Goal: Check status: Check status

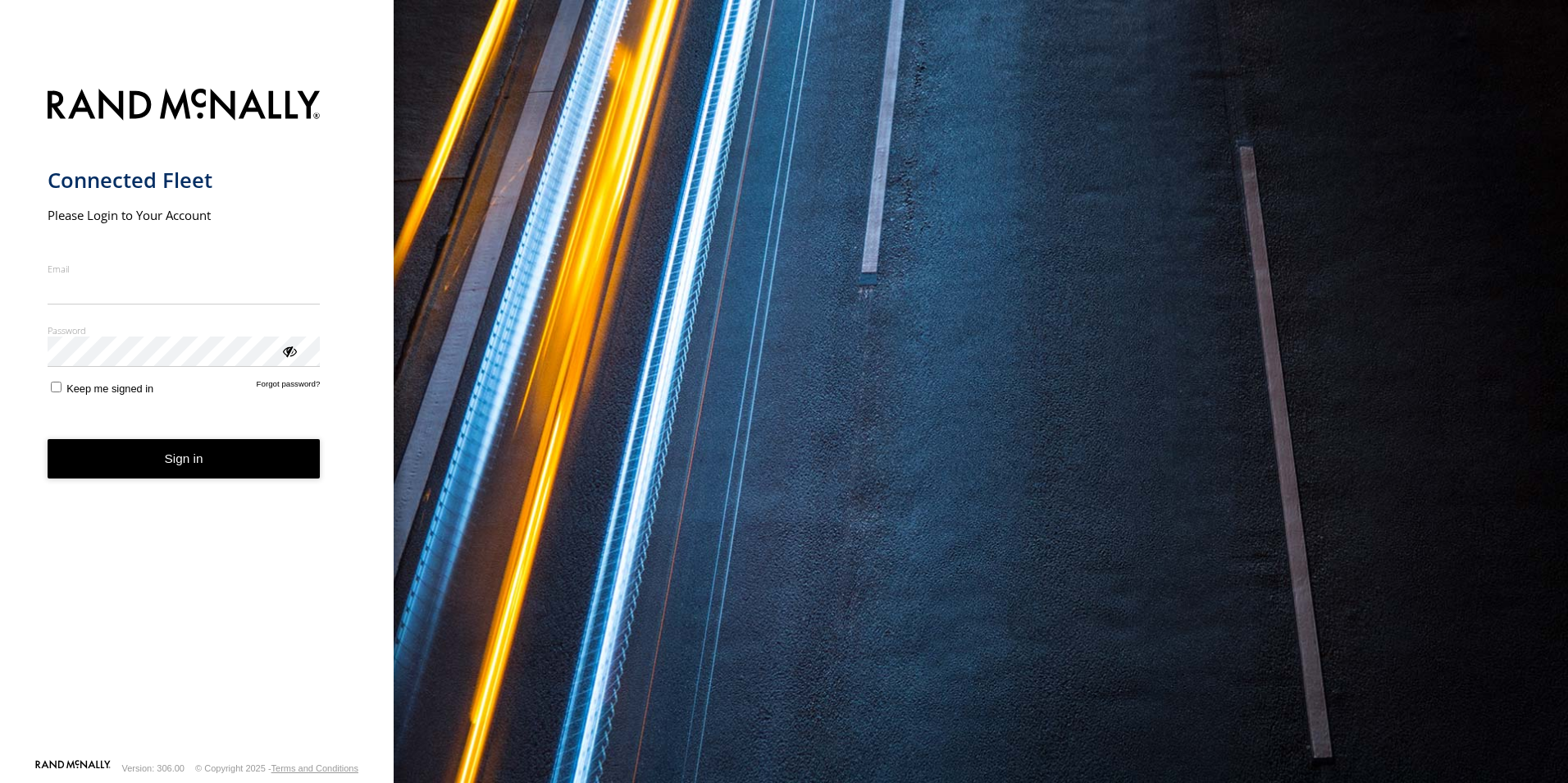
type input "**********"
click at [60, 404] on form "**********" at bounding box center [198, 418] width 299 height 680
click at [126, 468] on button "Sign in" at bounding box center [184, 459] width 273 height 41
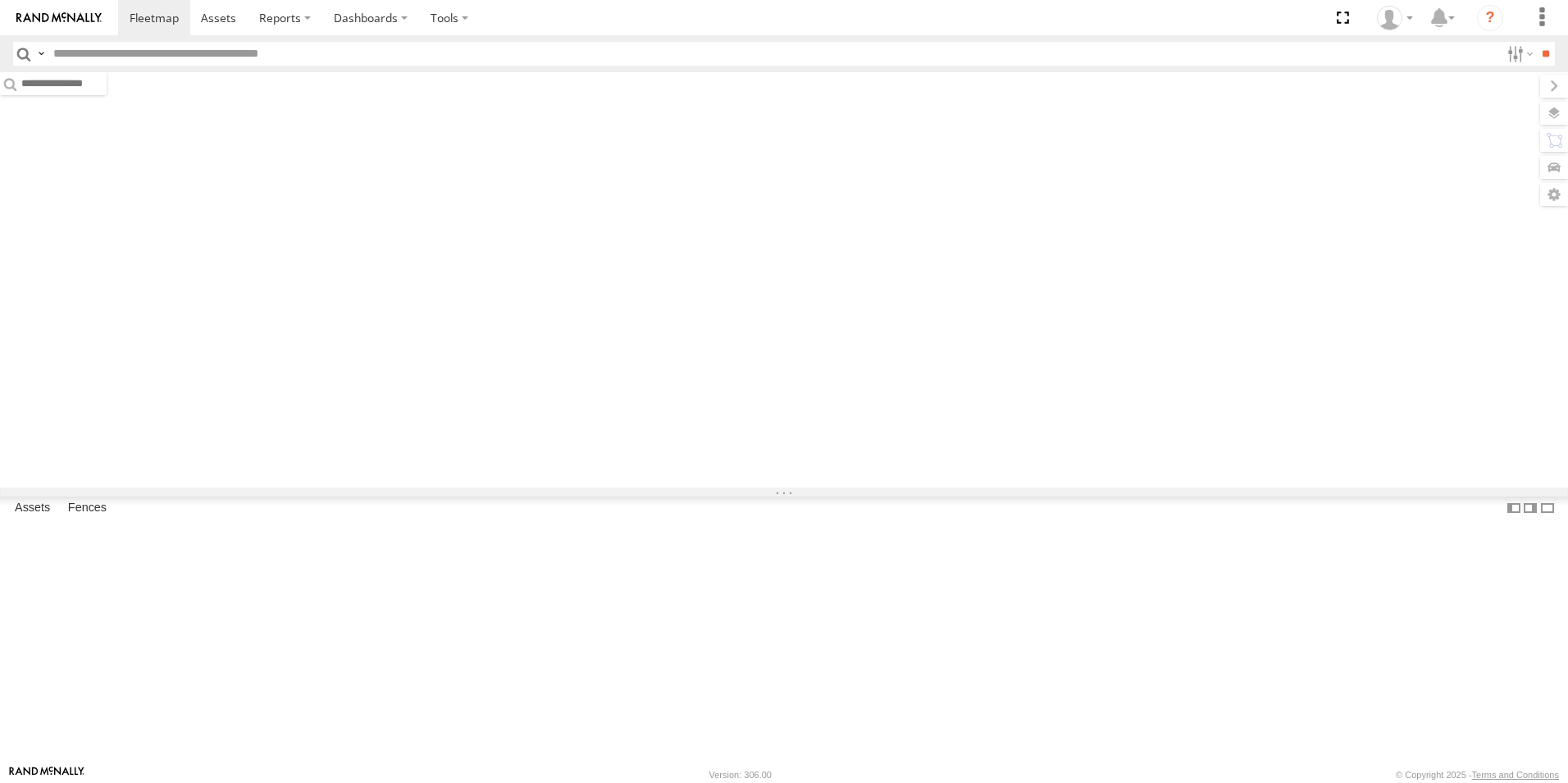
click at [149, 54] on input "text" at bounding box center [774, 54] width 1454 height 24
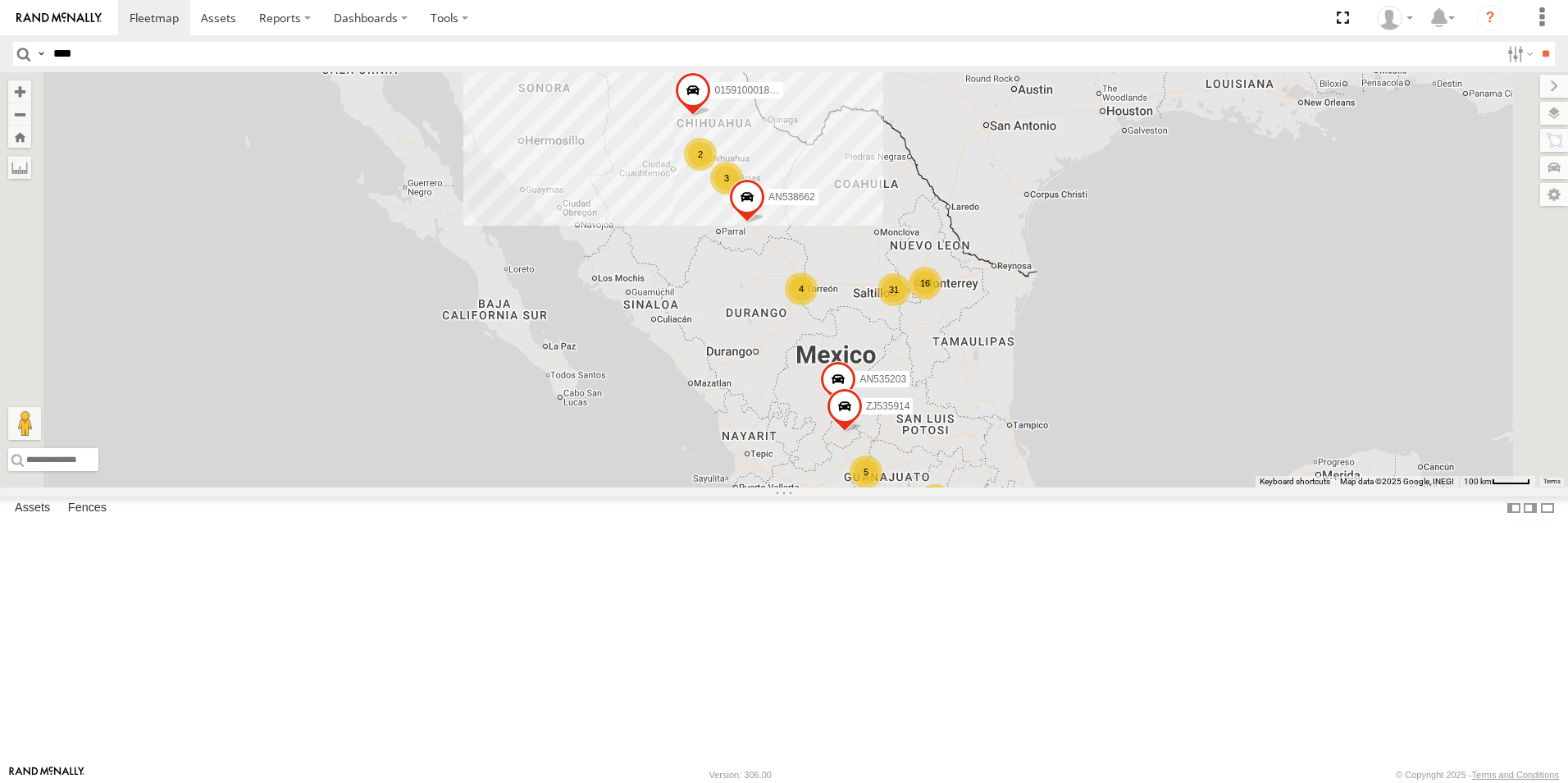
type input "****"
click at [1537, 42] on input "**" at bounding box center [1546, 54] width 19 height 24
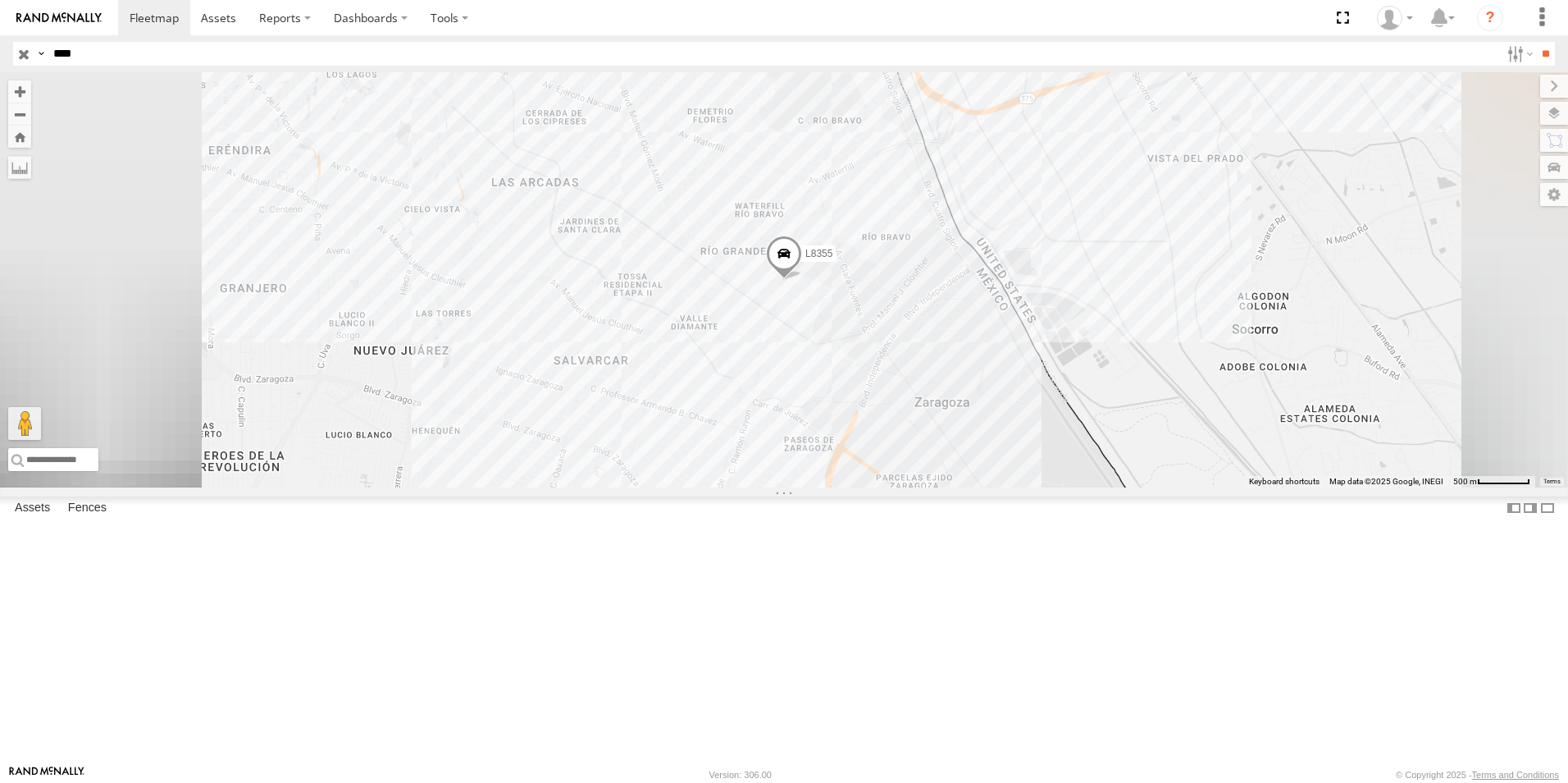
click at [0, 0] on div "FLEXTRANSFER" at bounding box center [0, 0] width 0 height 0
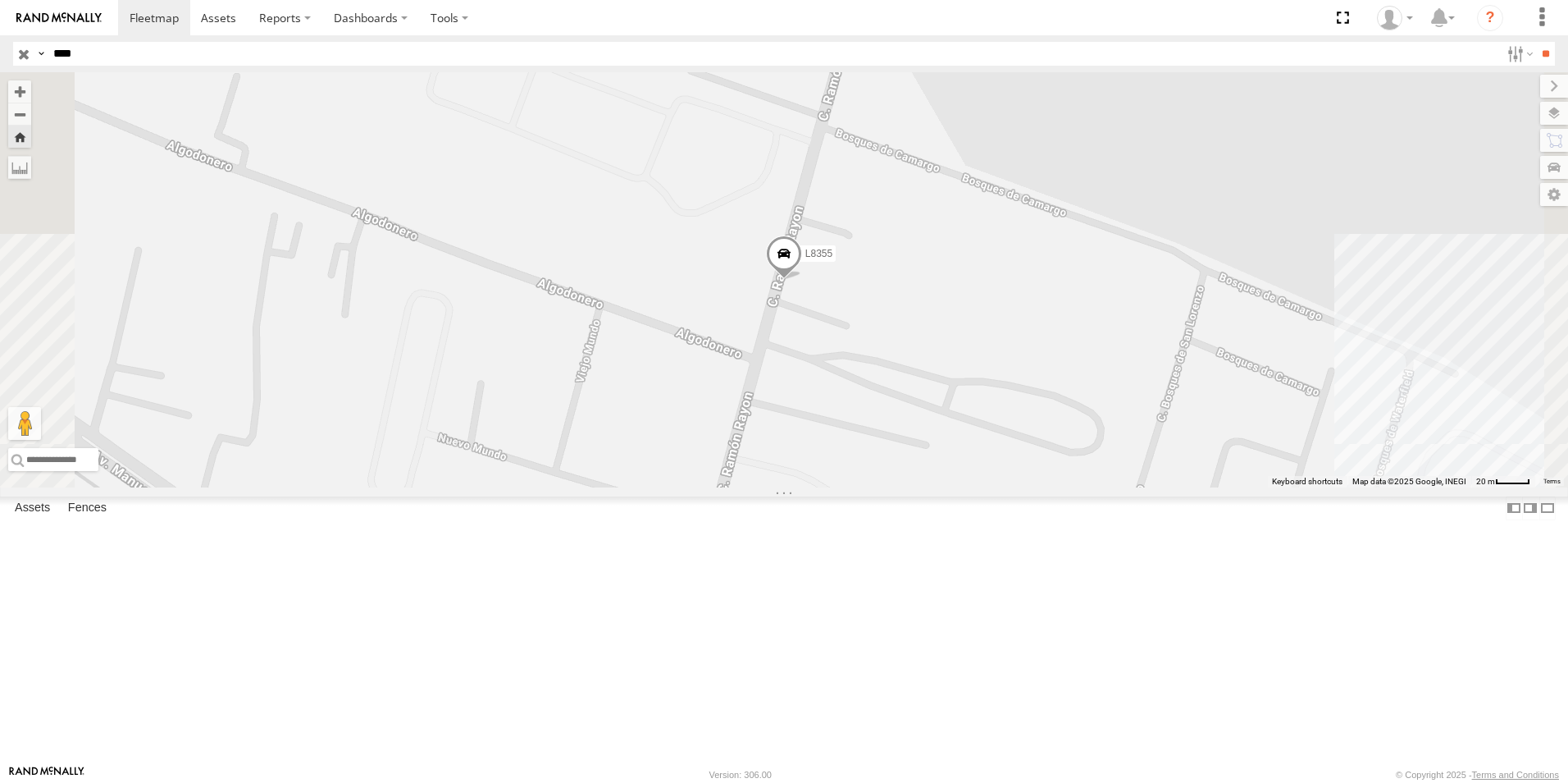
click at [803, 279] on span at bounding box center [784, 258] width 36 height 45
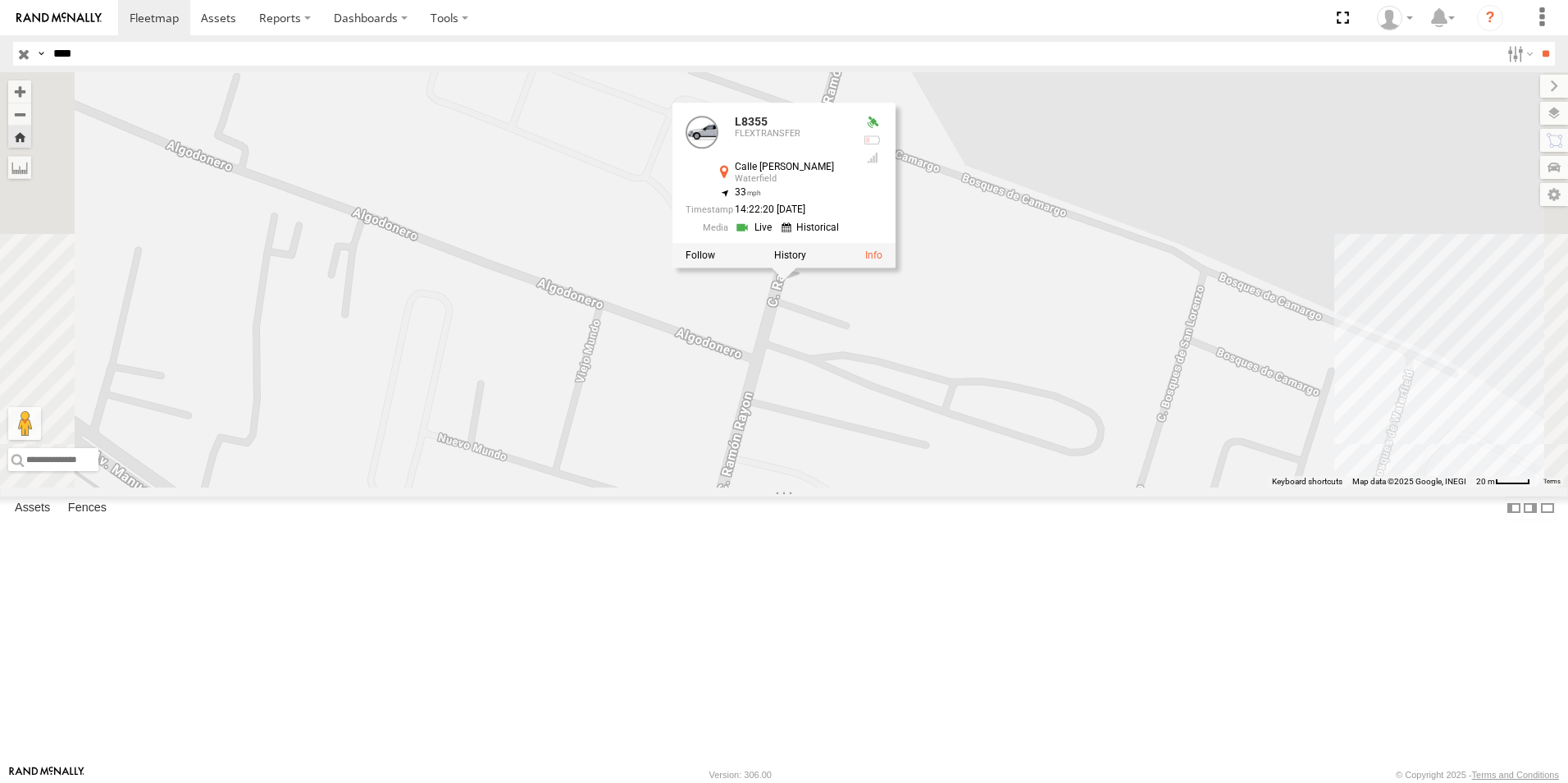
click at [777, 236] on link at bounding box center [755, 227] width 42 height 16
click at [987, 487] on div "L8355 L8355 FLEXTRANSFER Calle Ramón Rayón Waterfield 31.65897 , -106.35263 33 …" at bounding box center [784, 279] width 1568 height 415
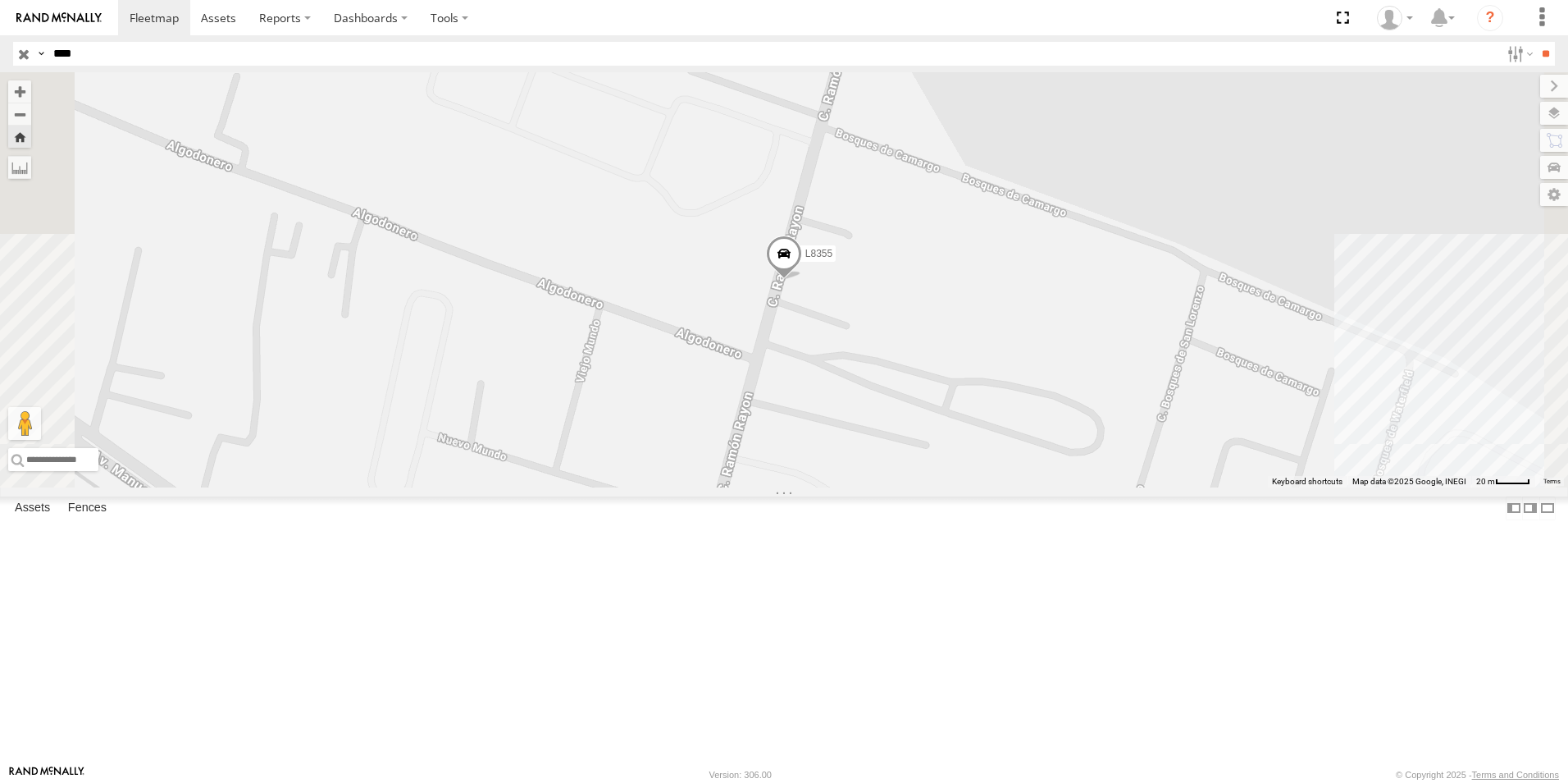
click at [803, 279] on span at bounding box center [784, 258] width 36 height 45
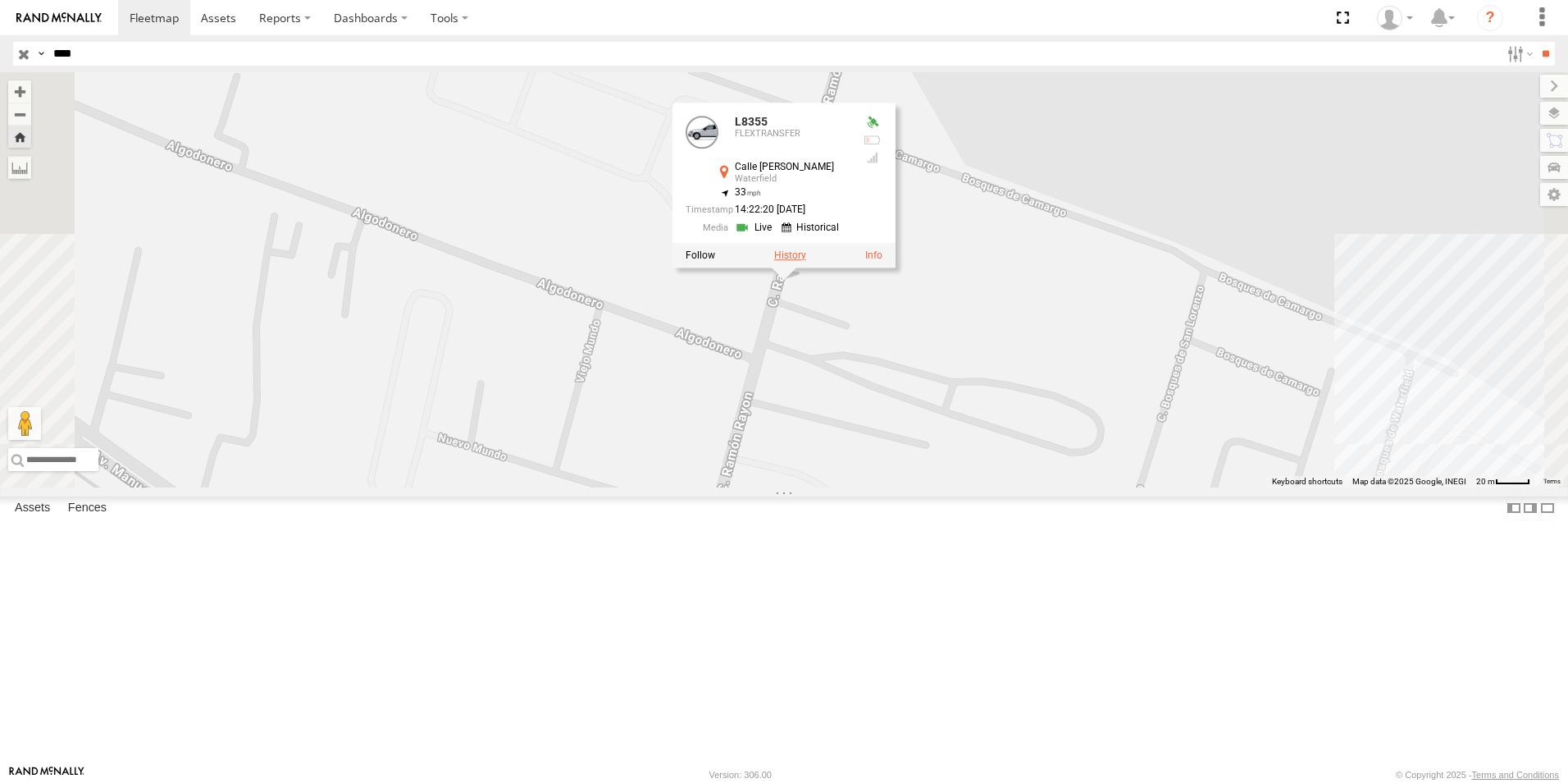
click at [807, 261] on label at bounding box center [790, 255] width 32 height 12
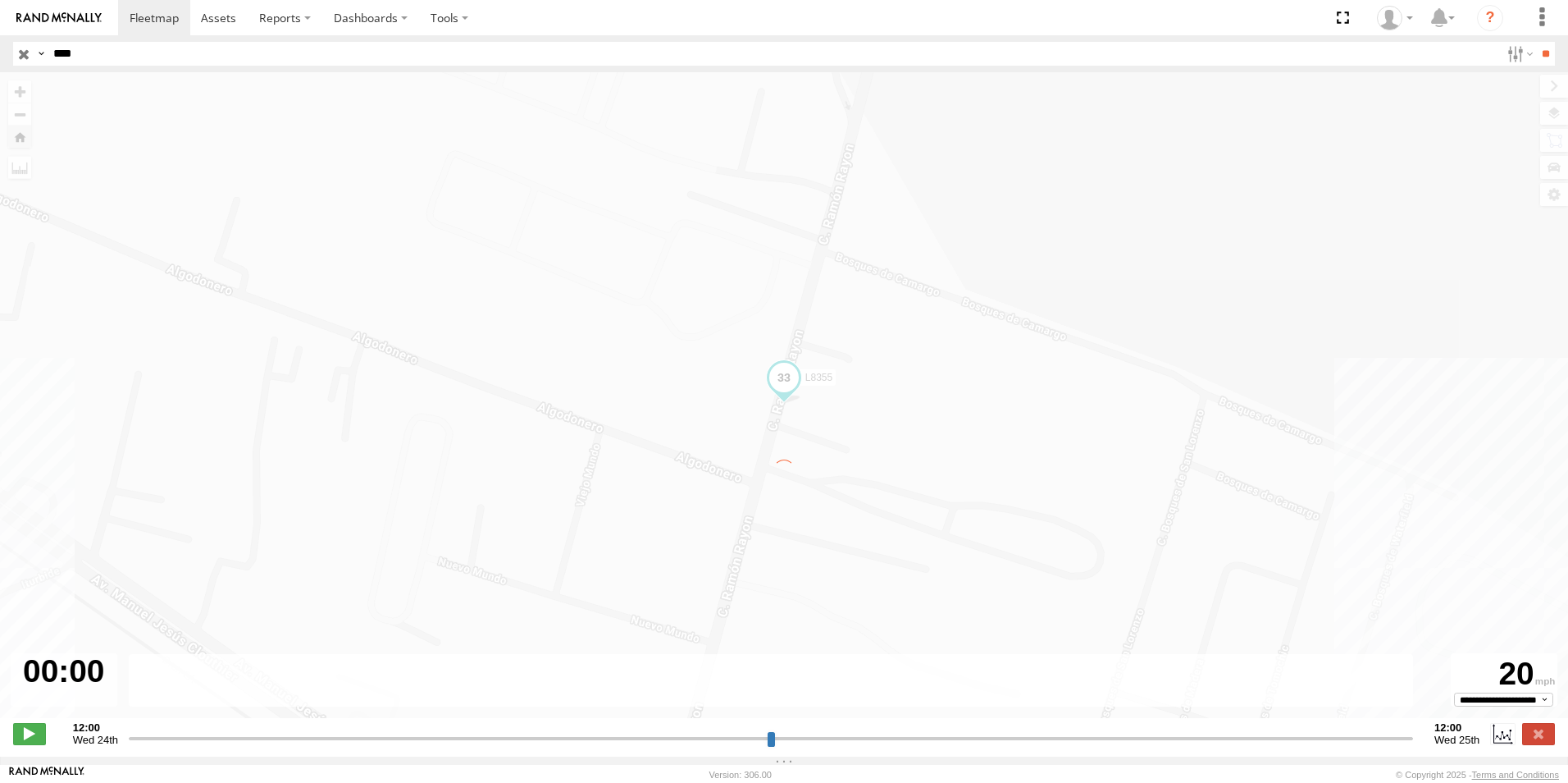
type input "**********"
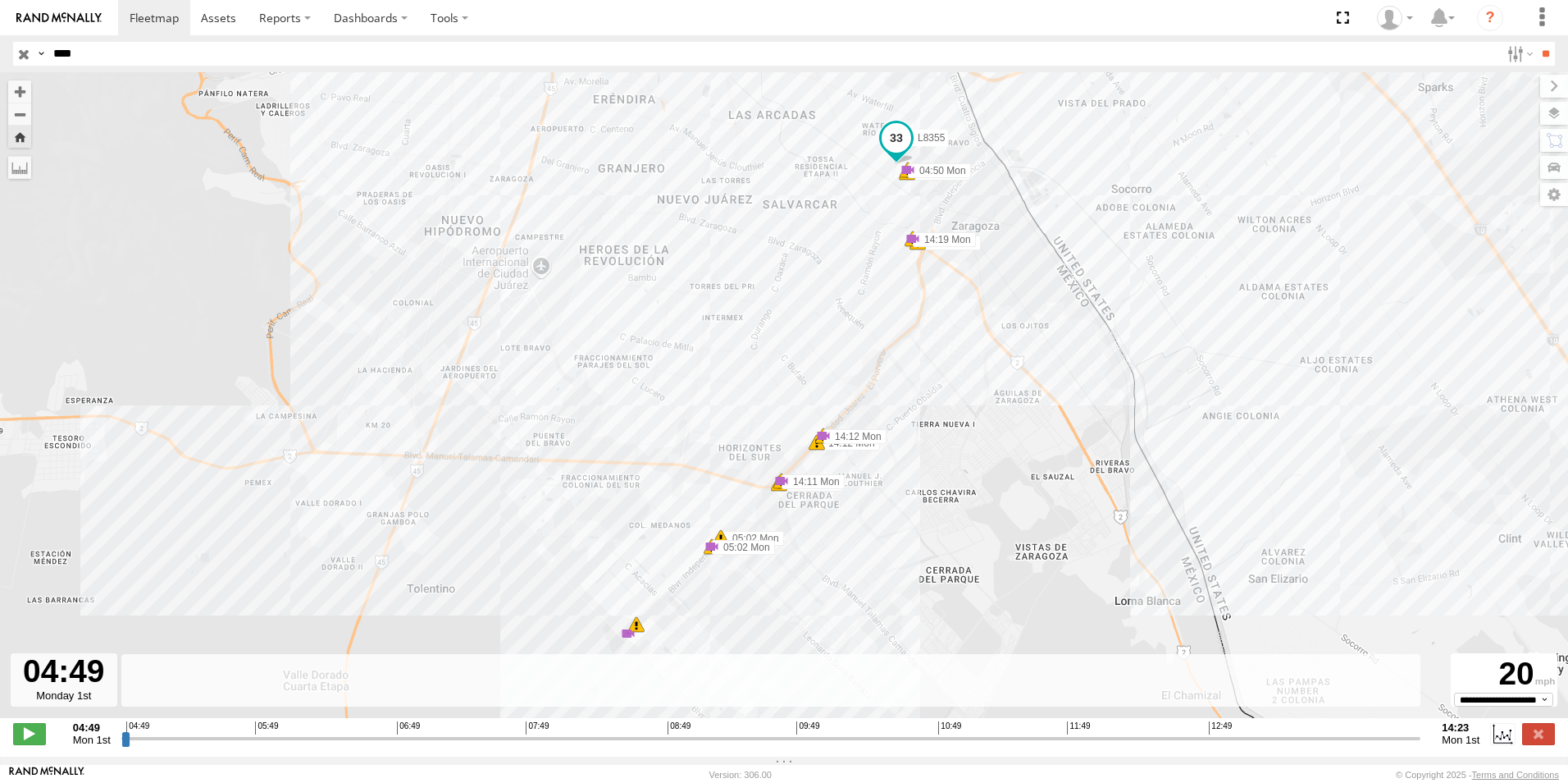
click at [875, 201] on div "L8355 04:49 Mon 04:50 Mon 04:50 Mon 05:02 Mon 05:02 Mon 05:02 Mon 14:11 Mon 14:…" at bounding box center [784, 403] width 1568 height 663
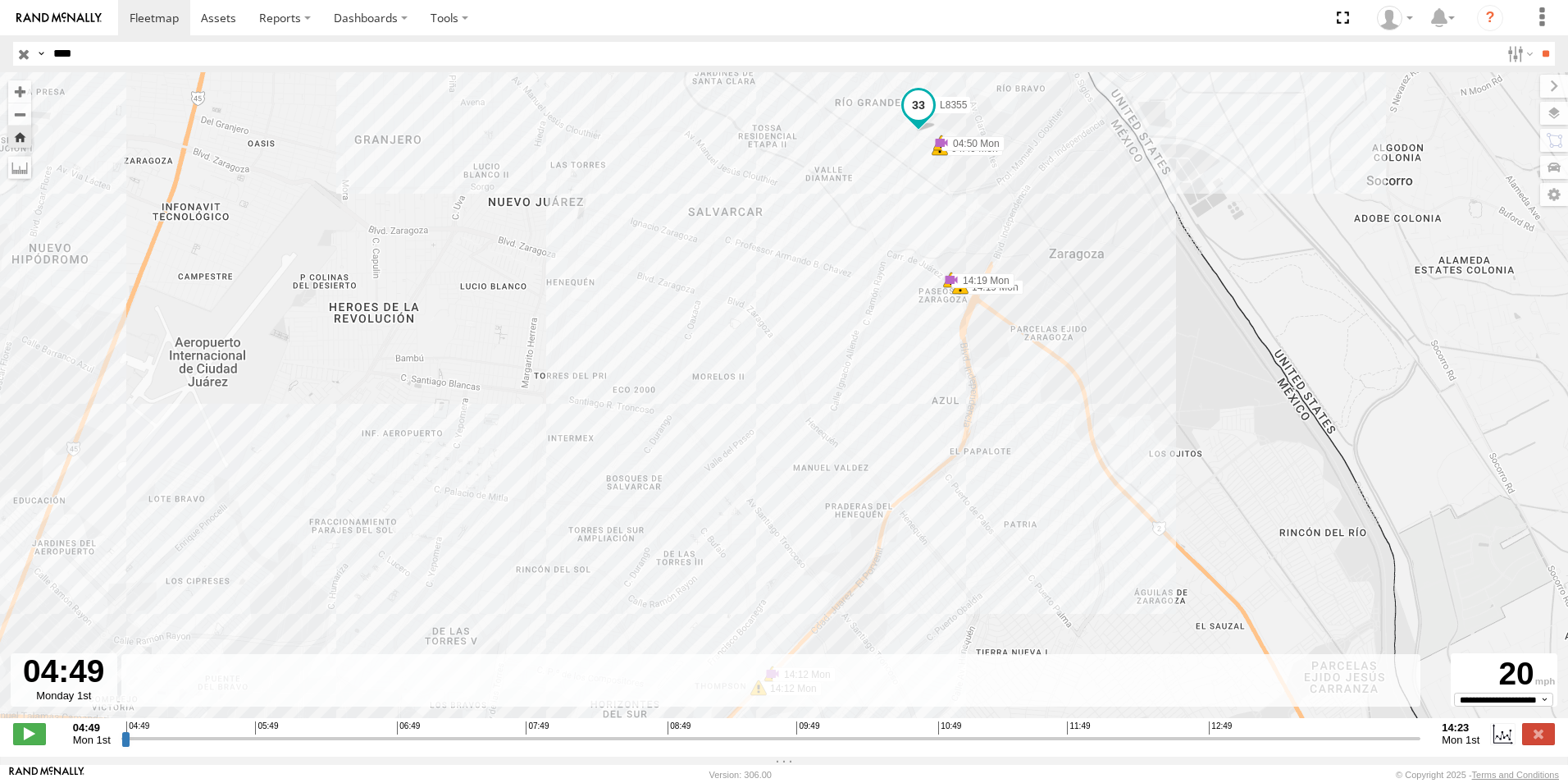
click at [875, 201] on div "L8355 04:49 Mon 04:50 Mon 04:50 Mon 05:02 Mon 05:02 Mon 05:02 Mon 14:11 Mon 14:…" at bounding box center [784, 403] width 1568 height 663
click at [874, 201] on div "L8355 04:49 Mon 04:50 Mon 04:50 Mon 05:02 Mon 05:02 Mon 05:02 Mon 14:11 Mon 14:…" at bounding box center [784, 403] width 1568 height 663
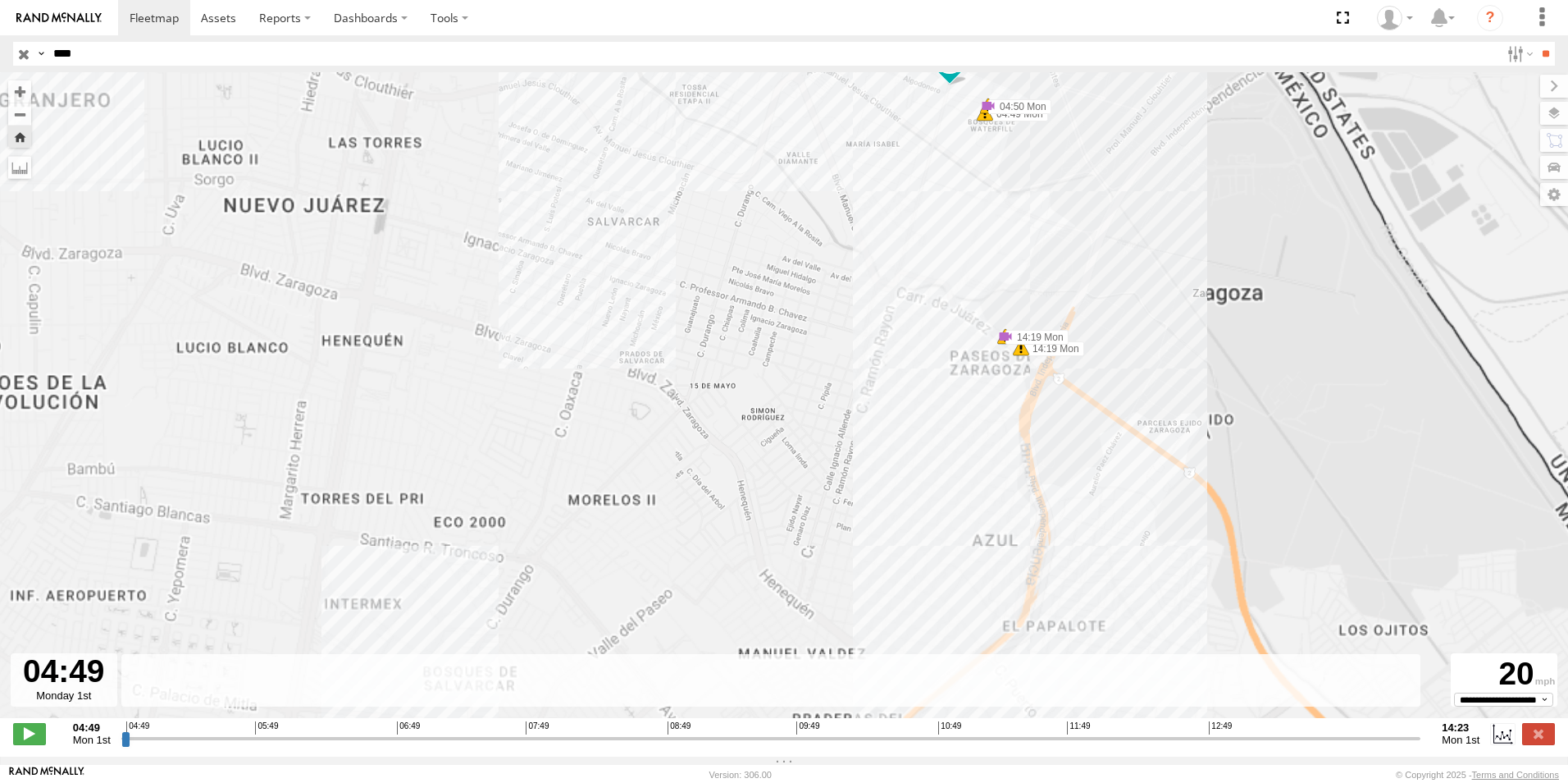
click at [874, 201] on div "L8355 04:49 Mon 04:50 Mon 04:50 Mon 05:02 Mon 05:02 Mon 05:02 Mon 14:11 Mon 14:…" at bounding box center [784, 403] width 1568 height 663
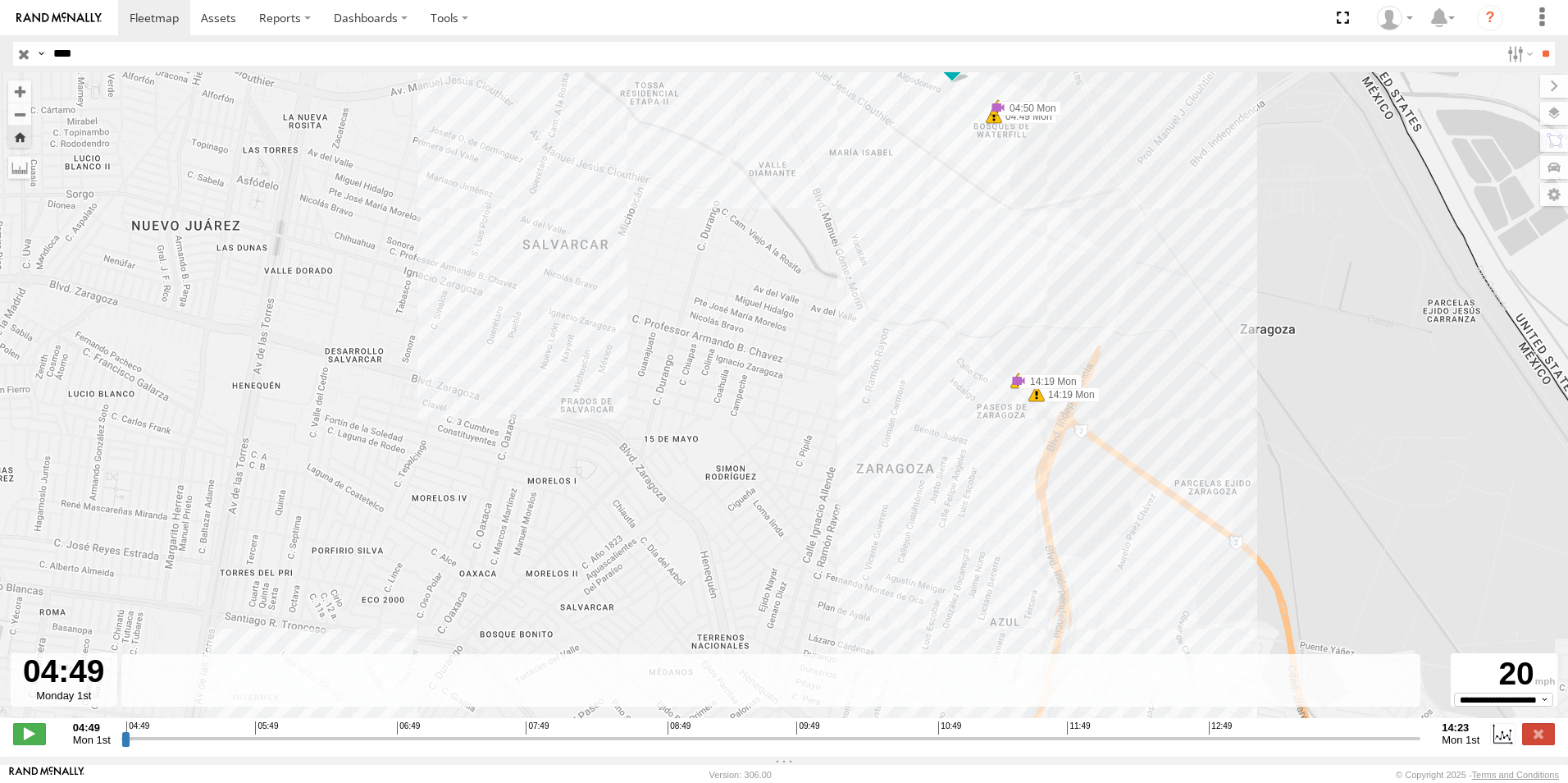
drag, startPoint x: 909, startPoint y: 153, endPoint x: 830, endPoint y: 299, distance: 166.0
click at [830, 299] on div "L8355 04:49 Mon 04:50 Mon 04:50 Mon 05:02 Mon 05:02 Mon 05:02 Mon 14:11 Mon 14:…" at bounding box center [784, 403] width 1568 height 663
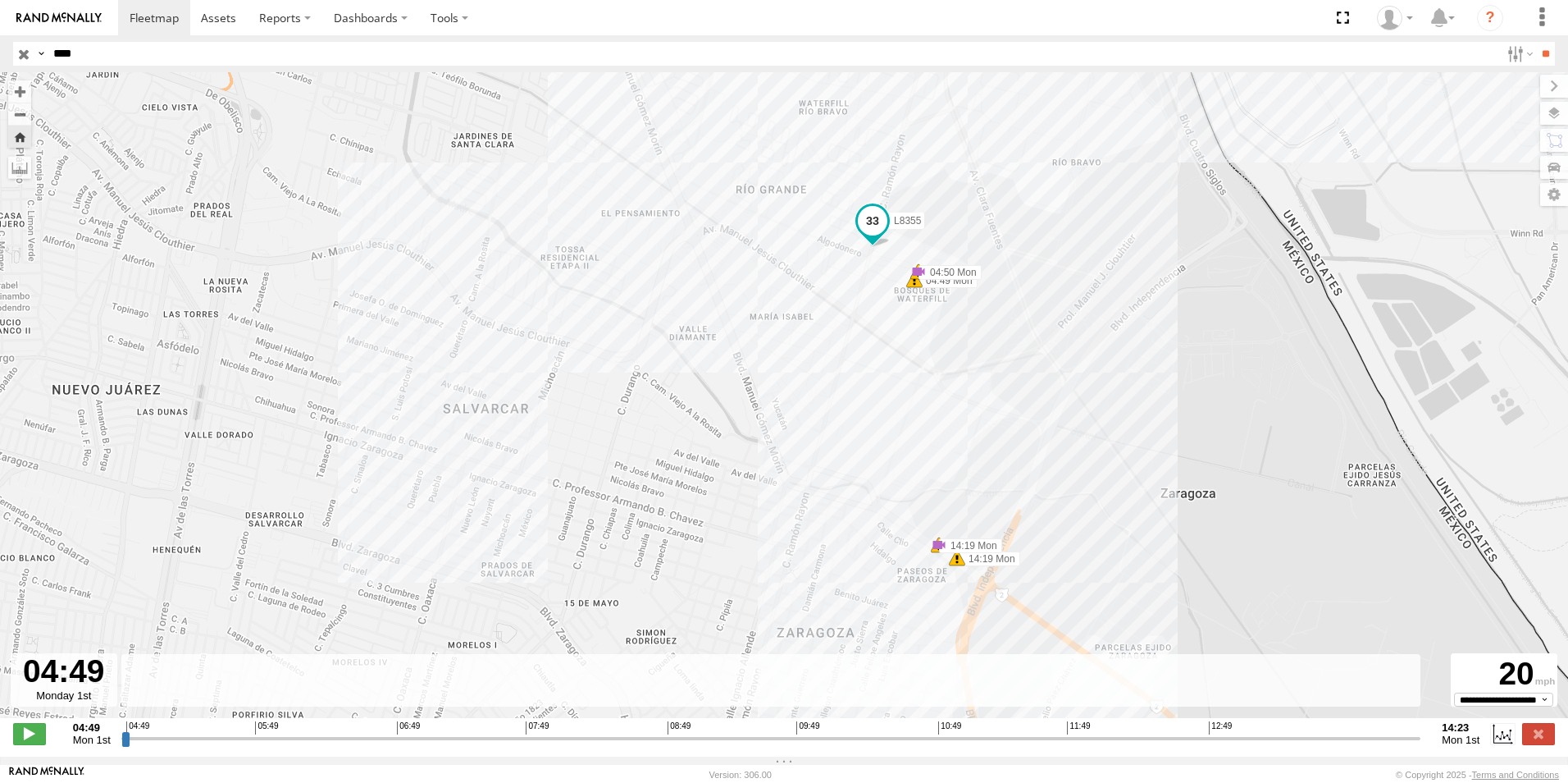
click at [831, 236] on div "L8355 04:49 Mon 04:50 Mon 04:50 Mon 05:02 Mon 05:02 Mon 05:02 Mon 14:11 Mon 14:…" at bounding box center [784, 403] width 1568 height 663
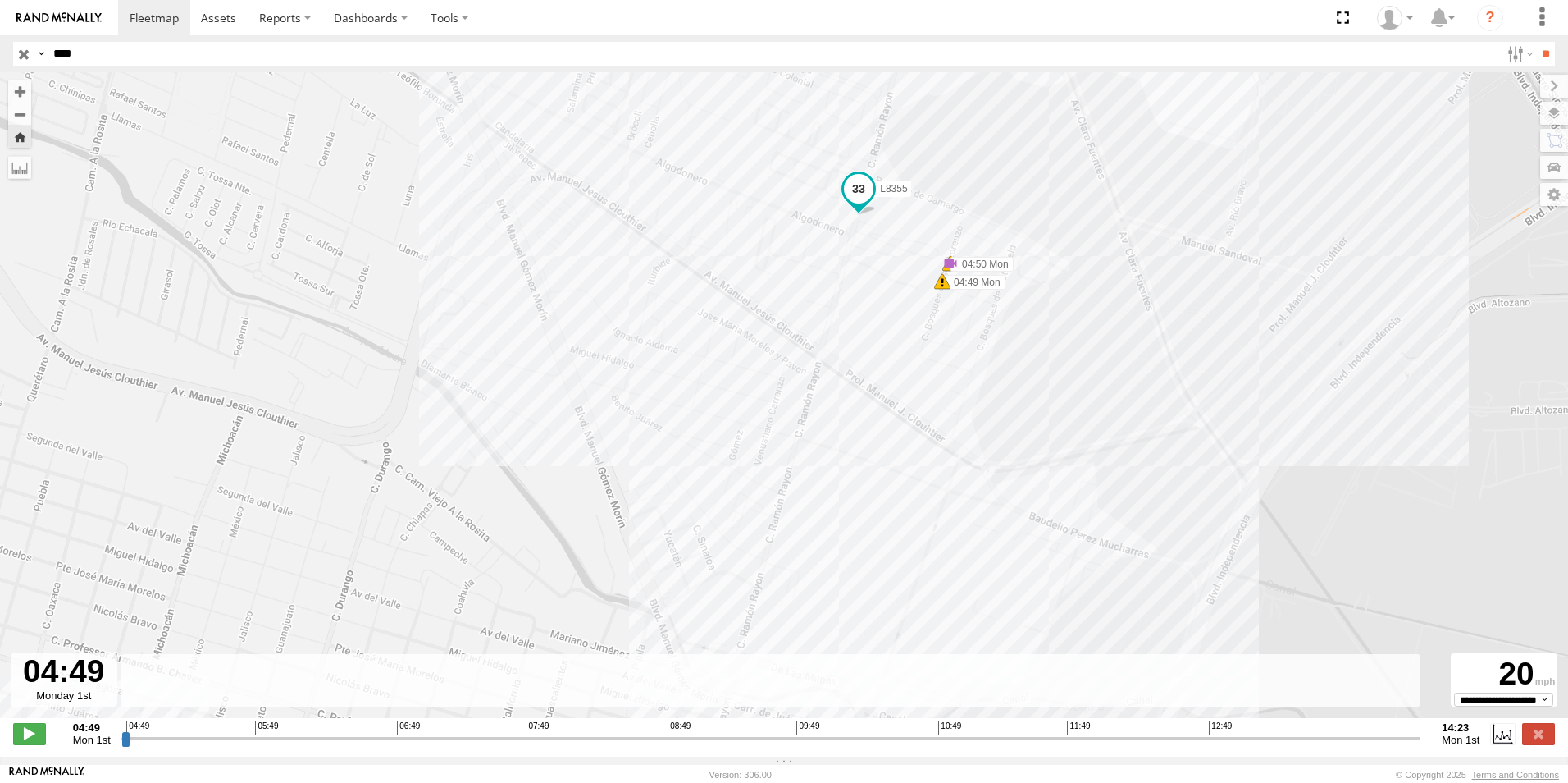
drag, startPoint x: 861, startPoint y: 304, endPoint x: 801, endPoint y: 252, distance: 79.4
click at [801, 252] on div "L8355 04:49 Mon 04:50 Mon 04:50 Mon 05:02 Mon 05:02 Mon 05:02 Mon 14:11 Mon 14:…" at bounding box center [784, 403] width 1568 height 663
click at [927, 254] on span at bounding box center [930, 253] width 17 height 17
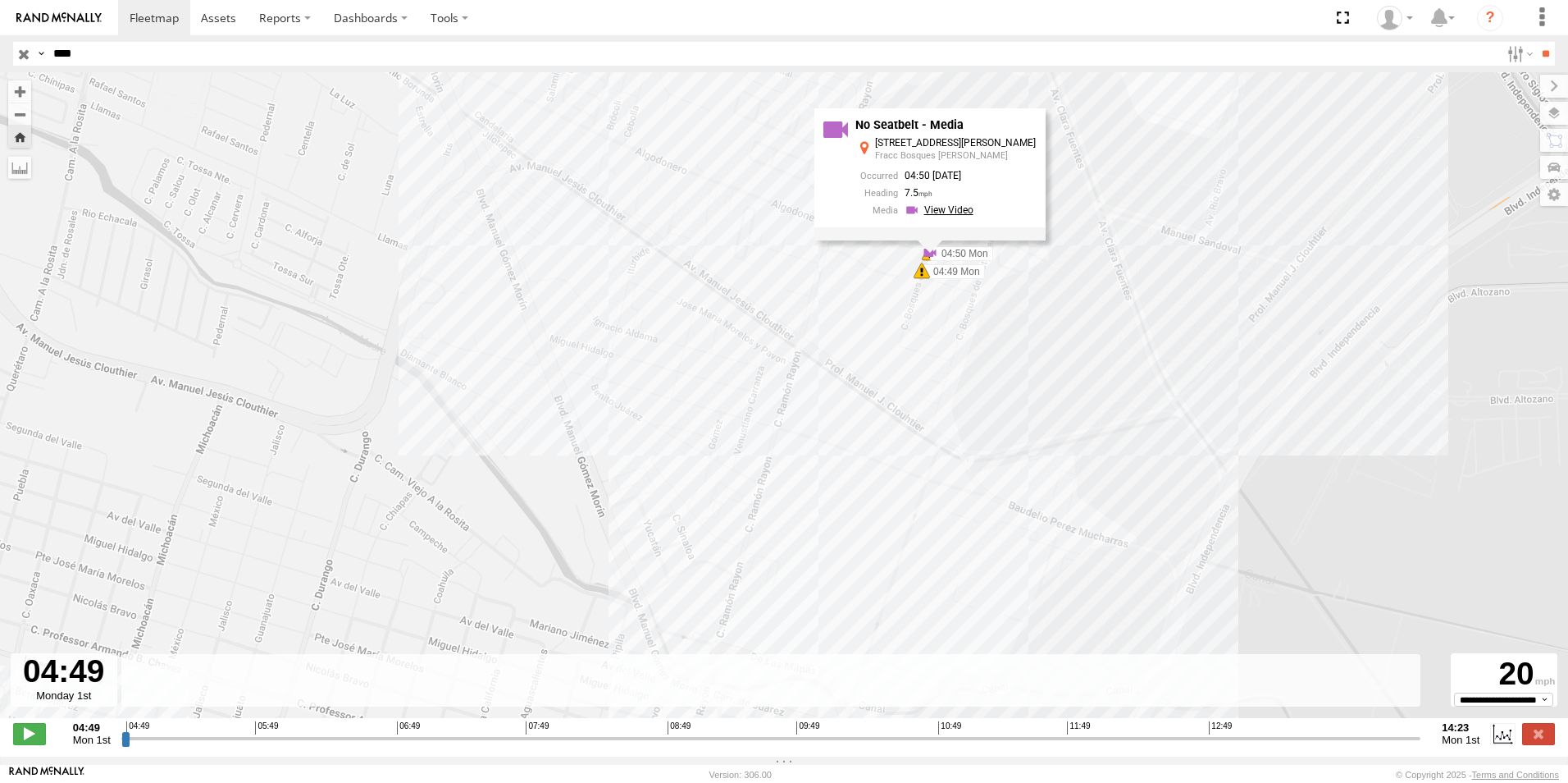
click at [941, 212] on link at bounding box center [941, 210] width 74 height 16
click at [865, 270] on div "L8355 04:49 Mon 04:50 Mon 04:50 Mon 05:02 Mon 05:02 Mon 05:02 Mon 14:11 Mon 14:…" at bounding box center [784, 403] width 1568 height 663
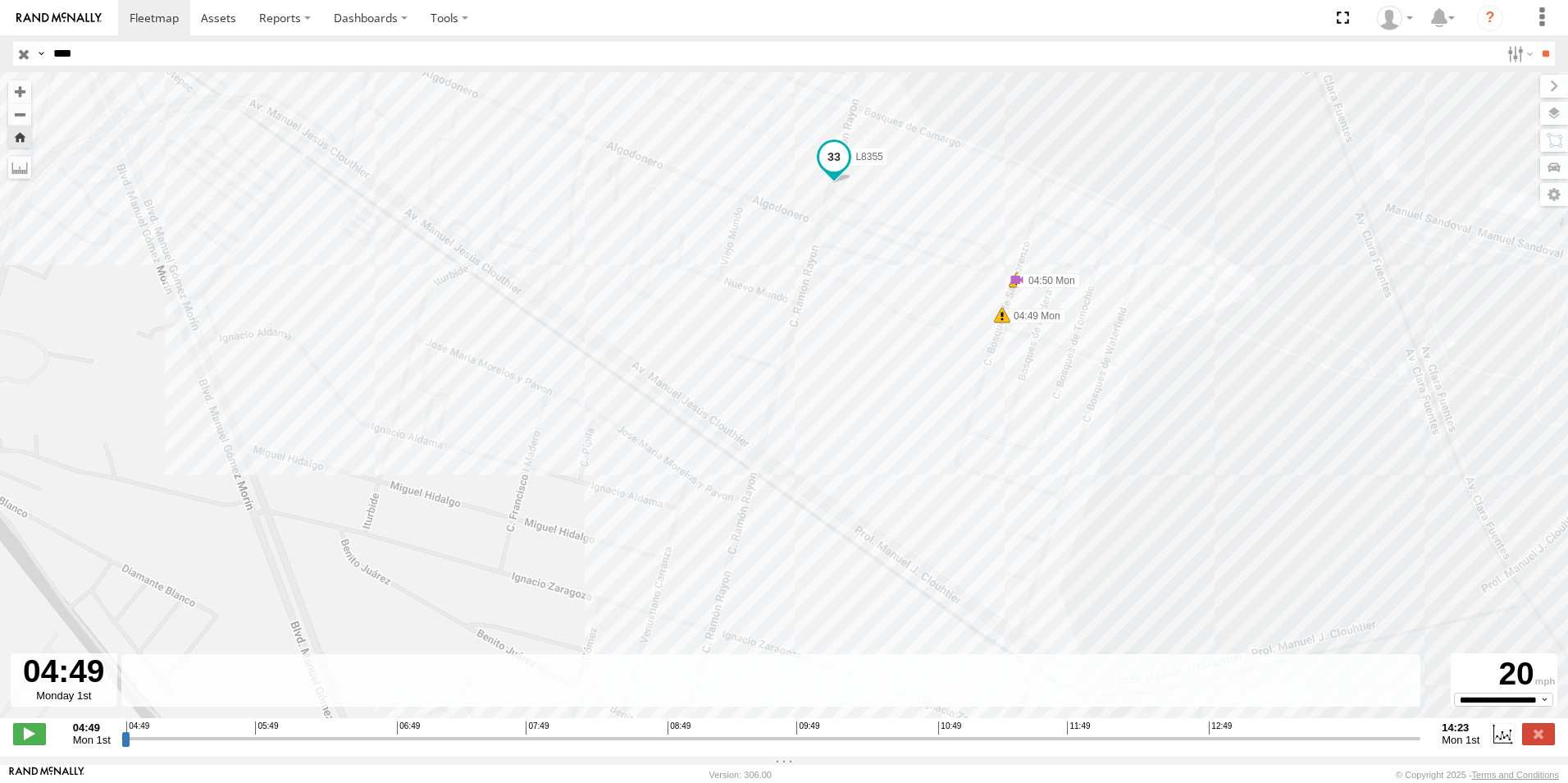
drag, startPoint x: 855, startPoint y: 216, endPoint x: 897, endPoint y: 287, distance: 82.5
click at [897, 287] on div "L8355 04:49 Mon 04:50 Mon 04:50 Mon 05:02 Mon 05:02 Mon 05:02 Mon 14:11 Mon 14:…" at bounding box center [784, 403] width 1568 height 663
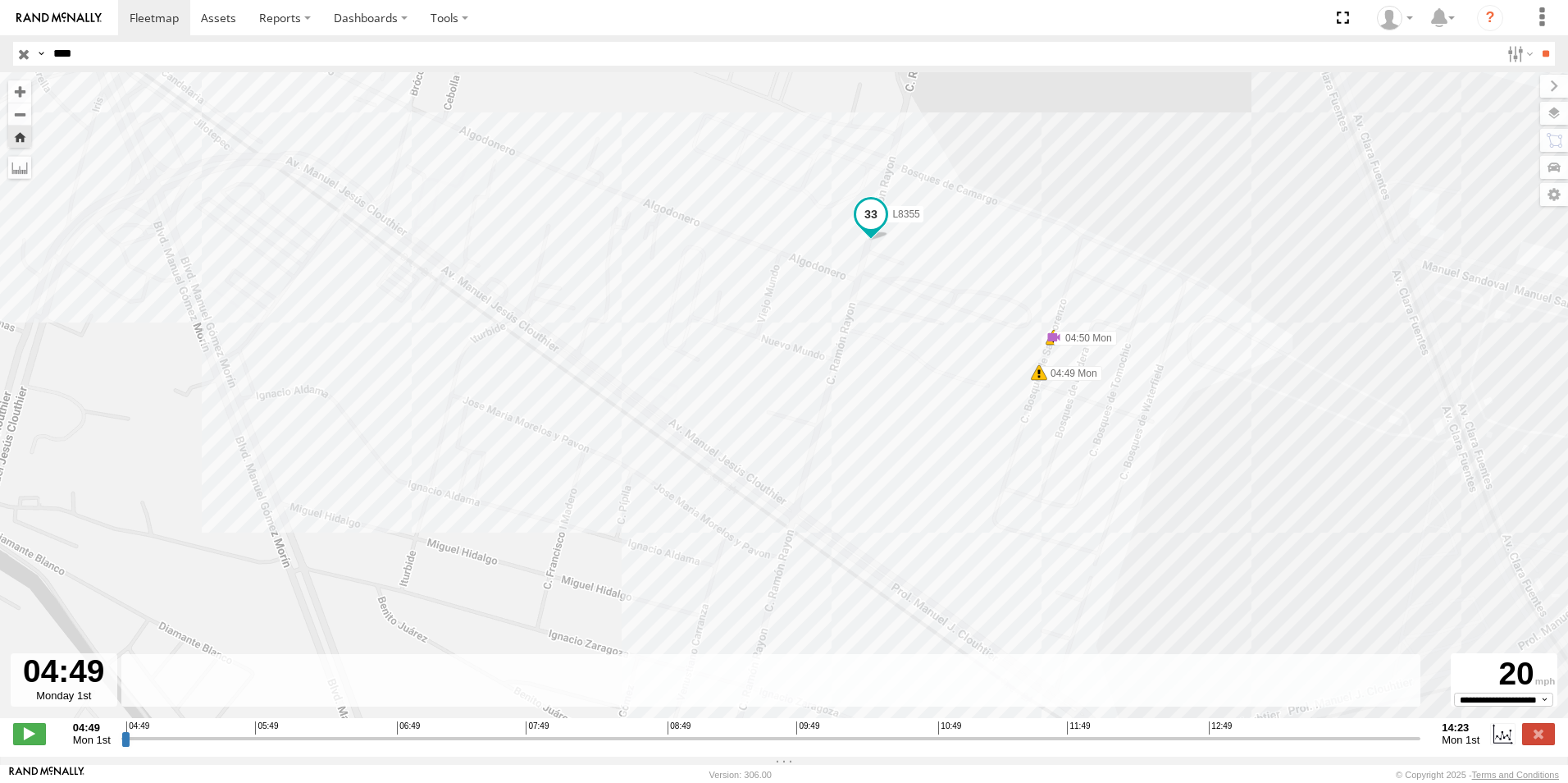
click at [866, 208] on span at bounding box center [871, 214] width 30 height 30
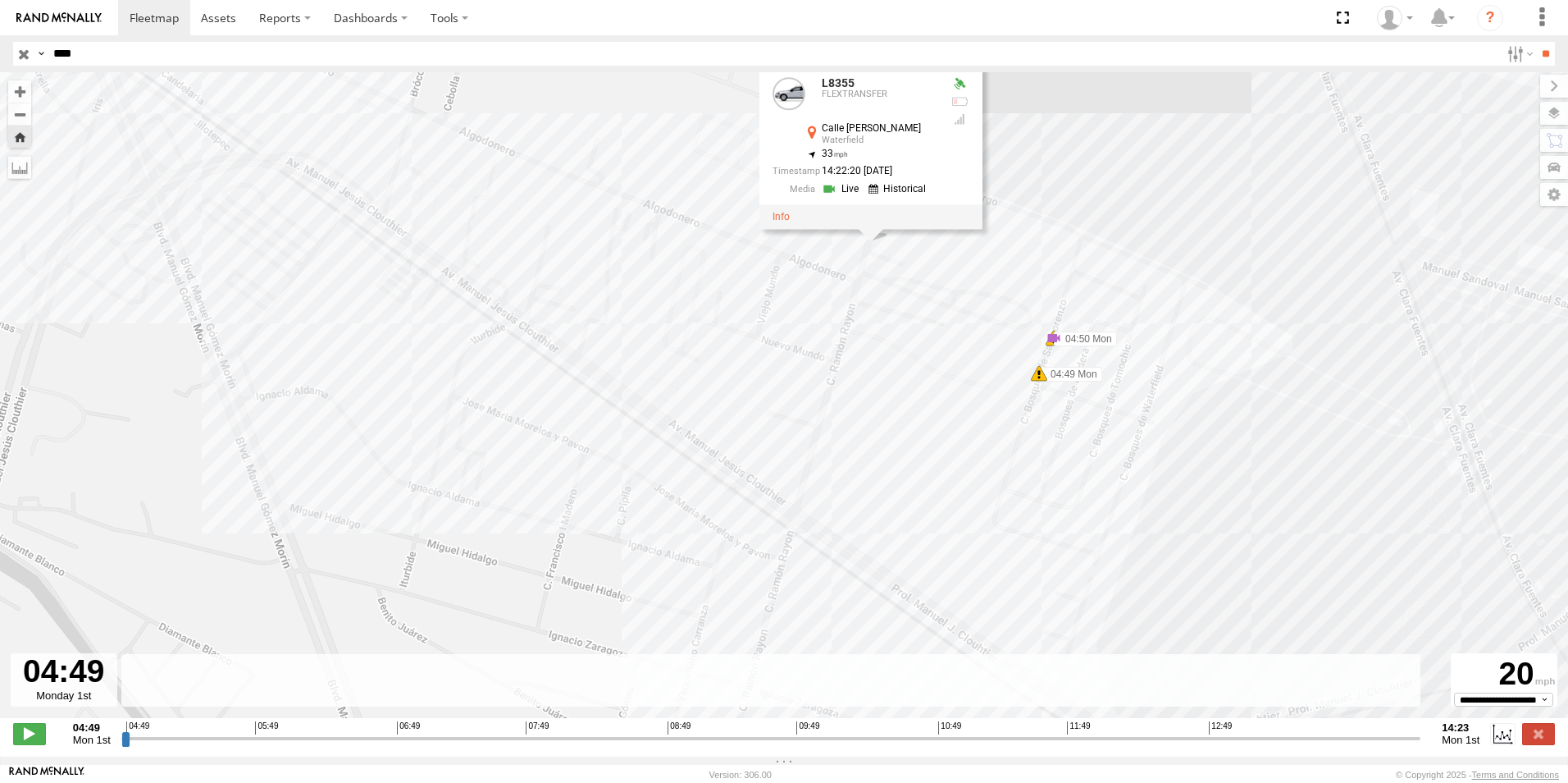
click at [852, 191] on link at bounding box center [842, 189] width 42 height 16
